Goal: Find specific fact: Find specific fact

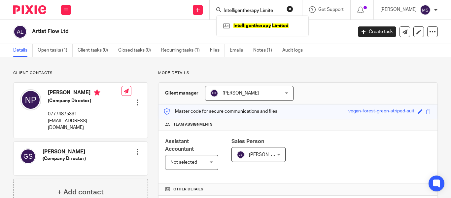
type input "Intelligentherapy Limite"
click at [240, 27] on link at bounding box center [263, 26] width 82 height 10
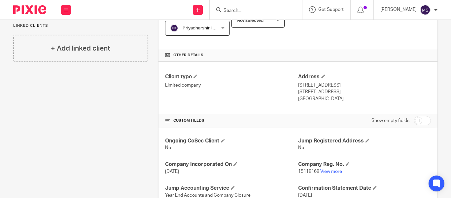
scroll to position [144, 0]
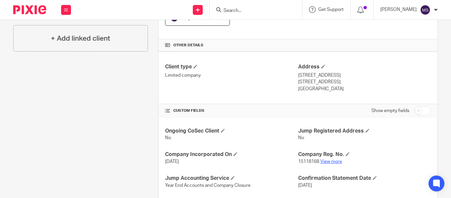
click at [326, 160] on link "View more" at bounding box center [332, 161] width 22 height 5
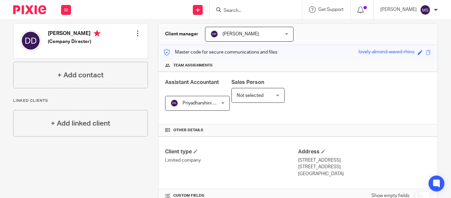
scroll to position [0, 0]
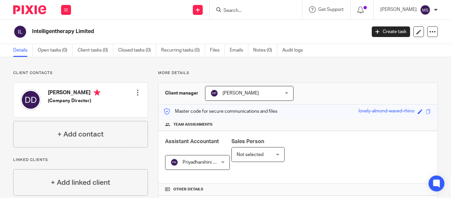
click at [236, 8] on input "Search" at bounding box center [252, 11] width 59 height 6
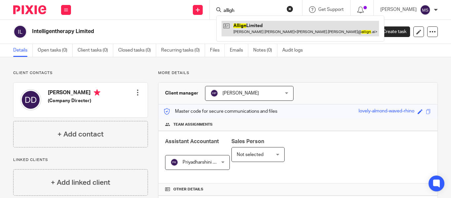
type input "alligh"
click at [239, 25] on link at bounding box center [301, 28] width 158 height 15
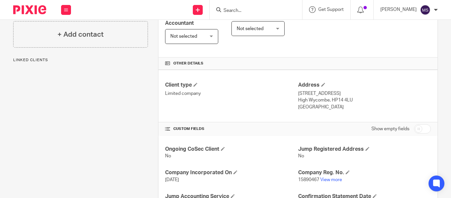
scroll to position [173, 0]
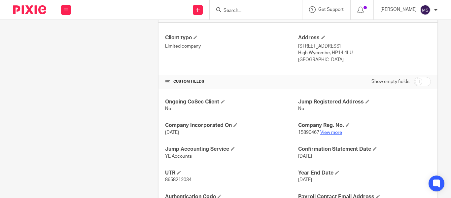
click at [330, 132] on link "View more" at bounding box center [332, 132] width 22 height 5
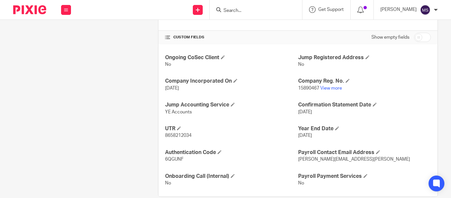
scroll to position [218, 0]
click at [183, 134] on span "8658212034" at bounding box center [178, 135] width 26 height 5
copy p "8658212034"
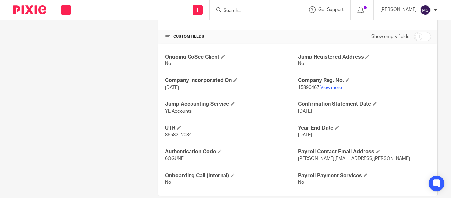
click at [57, 48] on div "Client contacts [PERSON_NAME] [PERSON_NAME] (Company Director) 07480067286 [PER…" at bounding box center [75, 24] width 145 height 344
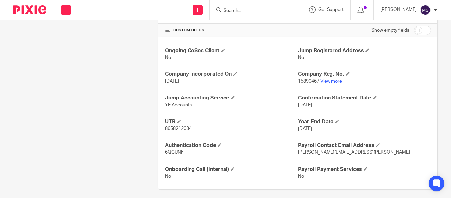
scroll to position [225, 0]
click at [324, 82] on link "View more" at bounding box center [332, 80] width 22 height 5
click at [174, 150] on span "6QGUNF" at bounding box center [174, 151] width 19 height 5
copy span "6QGUNF"
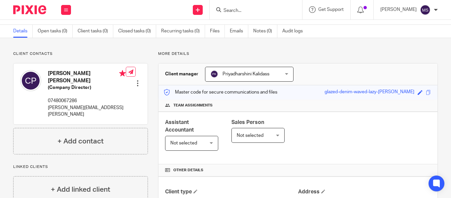
scroll to position [0, 0]
